Goal: Task Accomplishment & Management: Manage account settings

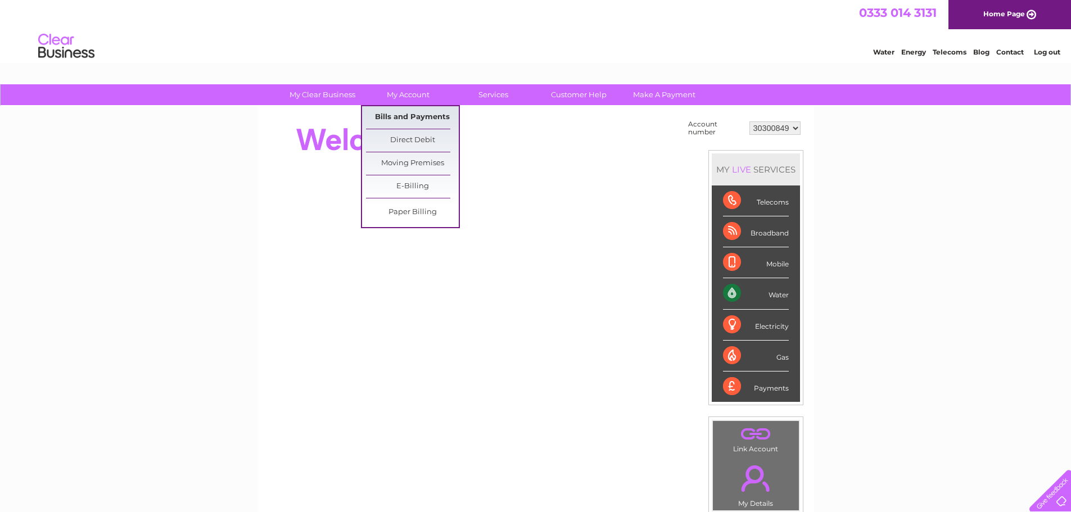
click at [409, 123] on link "Bills and Payments" at bounding box center [412, 117] width 93 height 22
click at [413, 120] on link "Bills and Payments" at bounding box center [412, 117] width 93 height 22
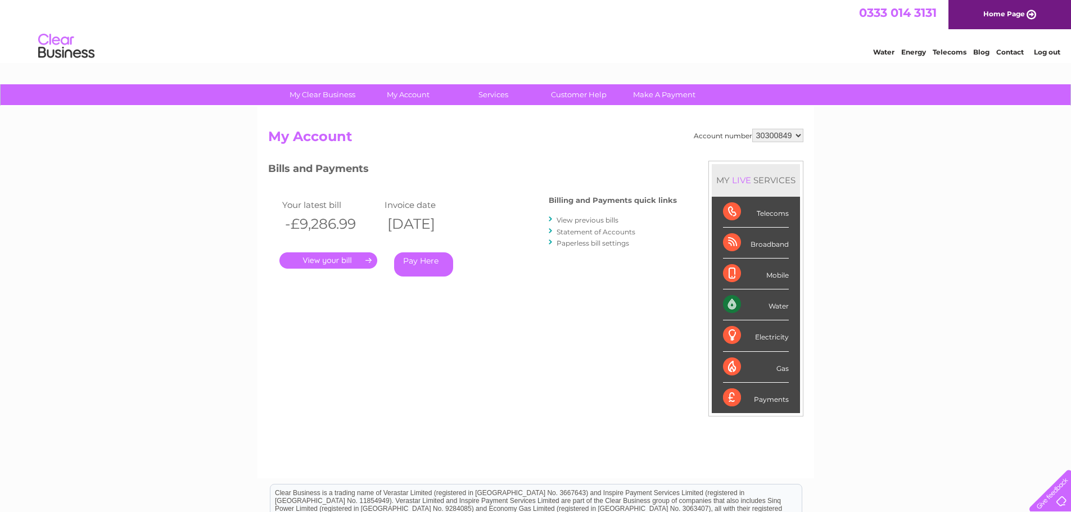
click at [600, 232] on link "Statement of Accounts" at bounding box center [595, 232] width 79 height 8
